Goal: Book appointment/travel/reservation

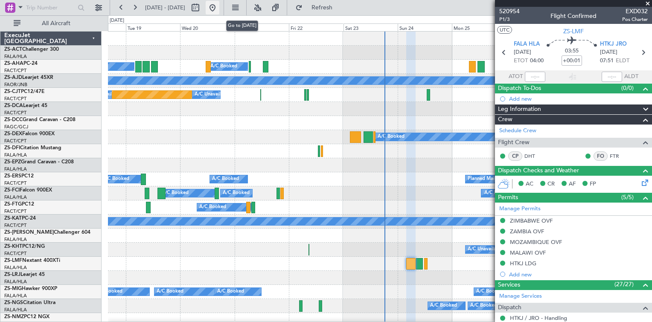
click at [219, 6] on button at bounding box center [213, 8] width 14 height 14
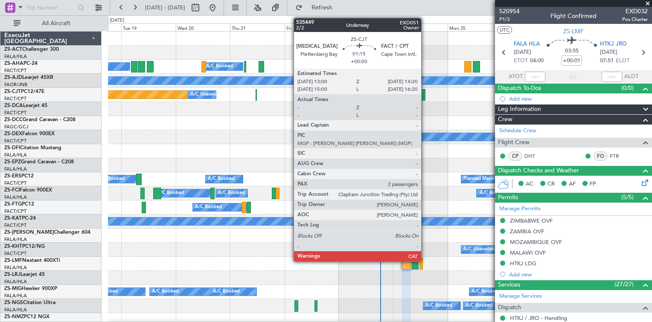
click at [425, 97] on div at bounding box center [423, 95] width 3 height 12
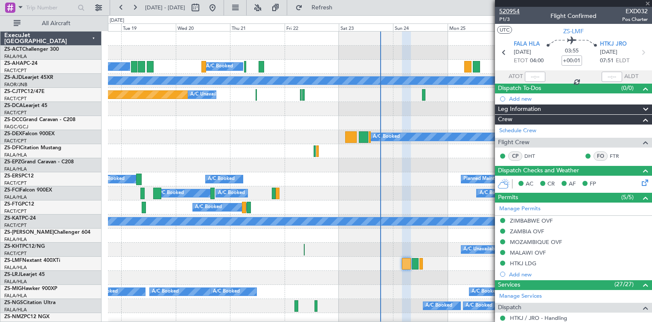
type input "2"
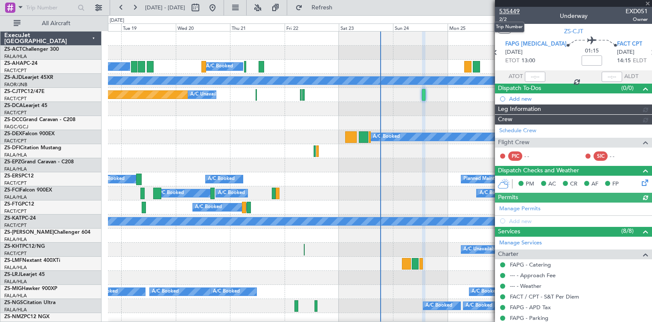
click at [512, 12] on span "535449" at bounding box center [509, 11] width 20 height 9
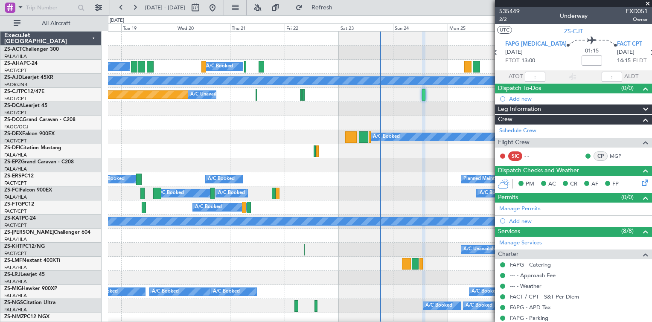
click at [219, 9] on div at bounding box center [204, 8] width 31 height 14
click at [219, 9] on button at bounding box center [213, 8] width 14 height 14
click at [202, 9] on button at bounding box center [196, 8] width 14 height 14
select select "8"
select select "2025"
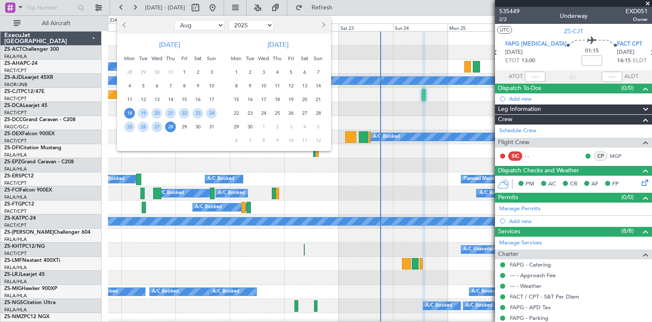
click at [210, 128] on span "31" at bounding box center [211, 127] width 11 height 11
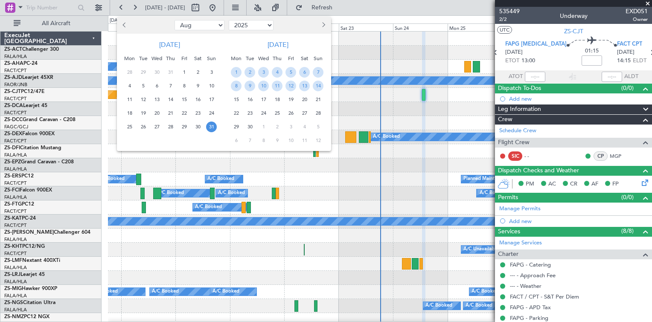
click at [210, 128] on span "31" at bounding box center [211, 127] width 11 height 11
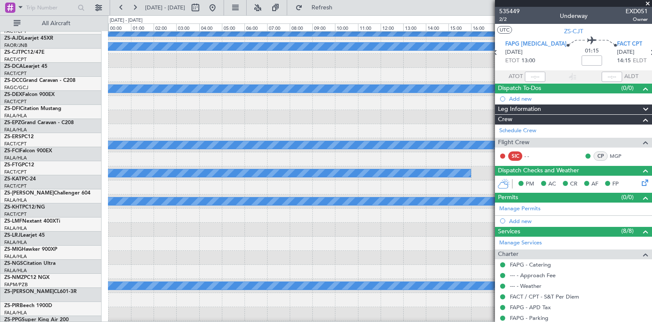
scroll to position [49, 0]
